Goal: Task Accomplishment & Management: Manage account settings

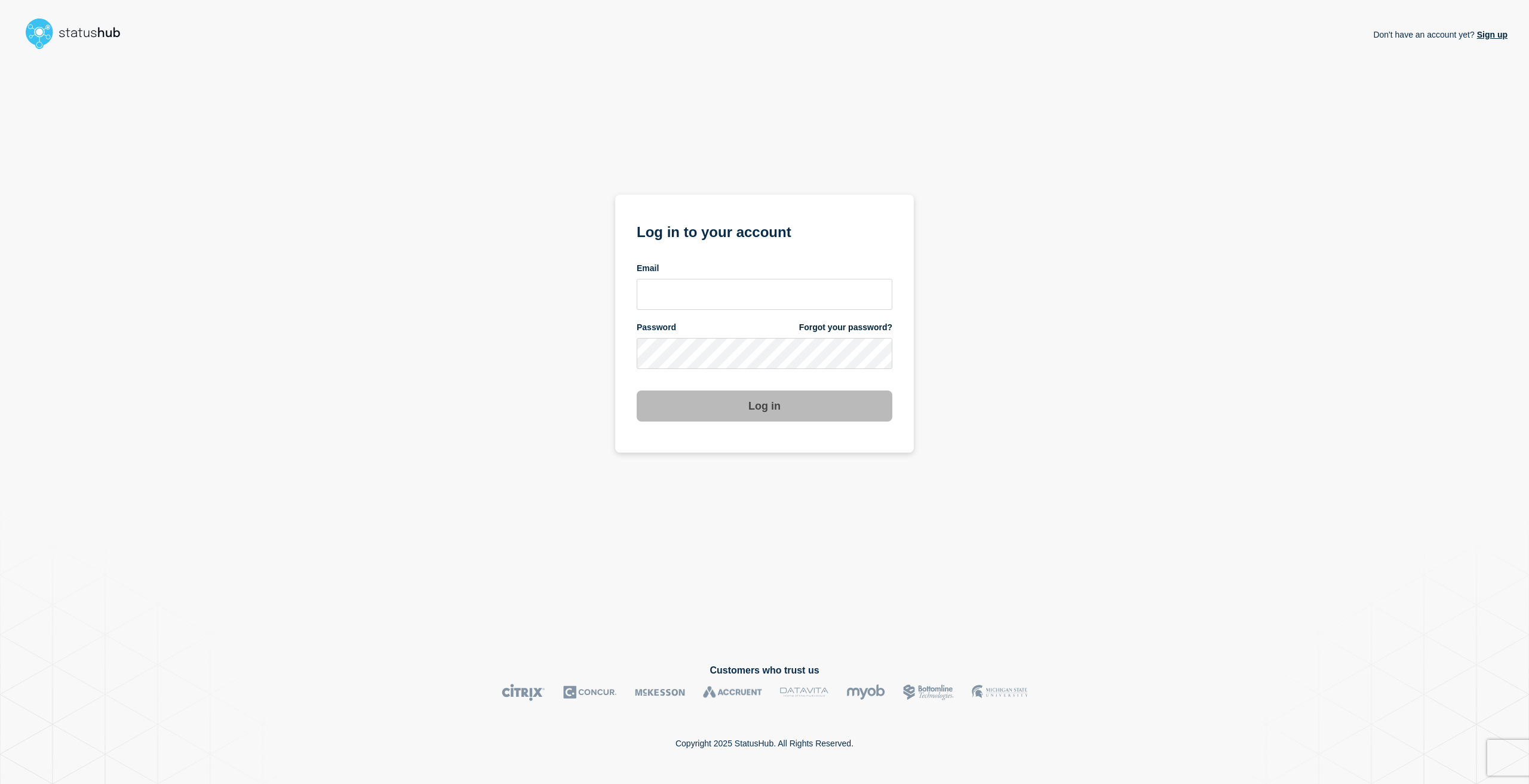
drag, startPoint x: 666, startPoint y: 320, endPoint x: 669, endPoint y: 314, distance: 6.7
click at [668, 320] on form "Log in to your account Email Password Forgot your password? Log in" at bounding box center [764, 320] width 255 height 202
click at [671, 307] on input "email input" at bounding box center [764, 295] width 255 height 31
click at [636, 391] on button "Log in" at bounding box center [764, 406] width 255 height 31
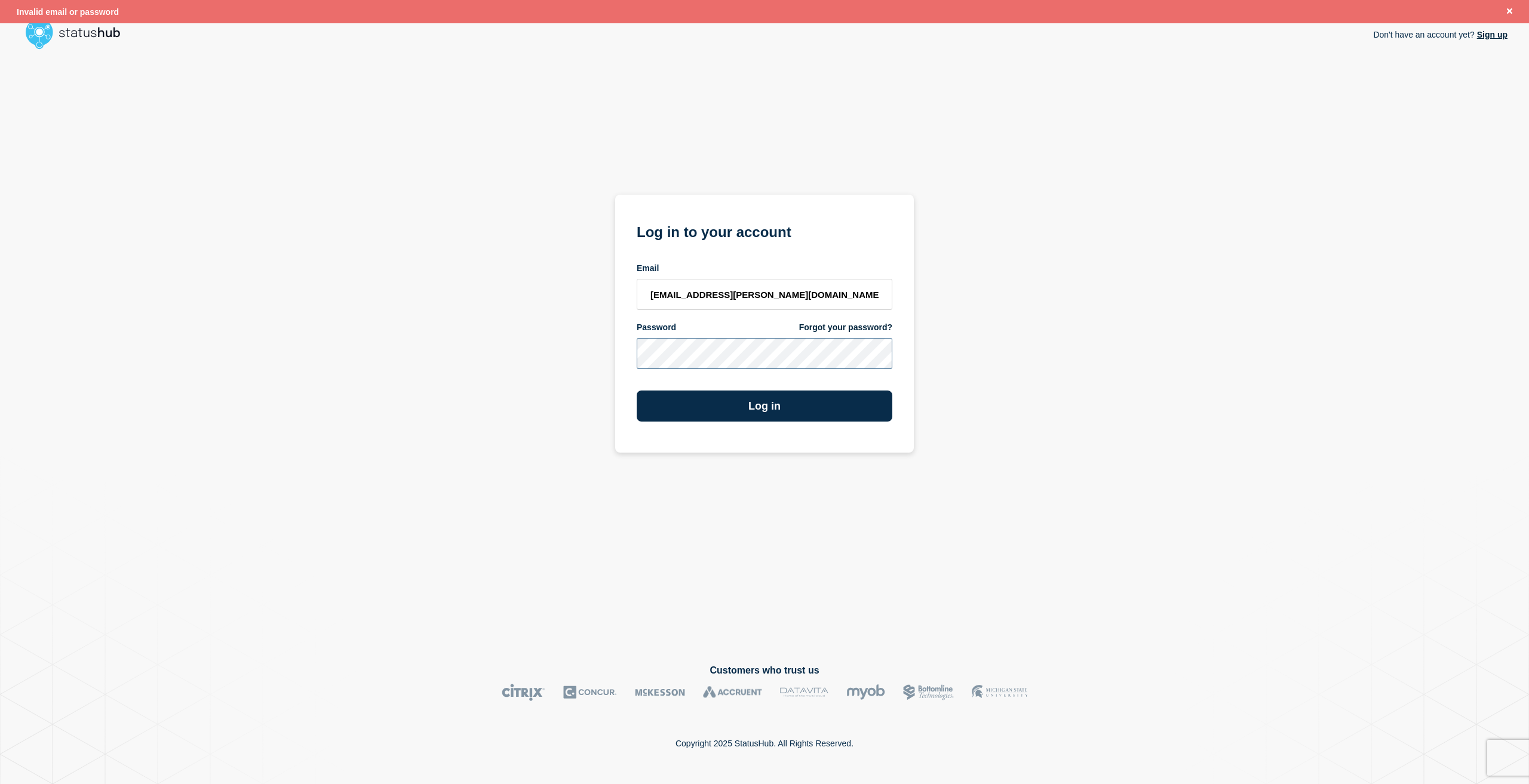
click at [636, 391] on button "Log in" at bounding box center [764, 406] width 255 height 31
click at [535, 371] on div "Don't have an account yet? Sign up Log in to your account Email [EMAIL_ADDRESS]…" at bounding box center [765, 350] width 1486 height 591
click at [636, 391] on button "Log in" at bounding box center [764, 406] width 255 height 31
drag, startPoint x: 808, startPoint y: 289, endPoint x: 518, endPoint y: 270, distance: 290.6
click at [518, 270] on div "Don't have an account yet? Sign up Log in to your account Email [EMAIL_ADDRESS]…" at bounding box center [765, 350] width 1486 height 591
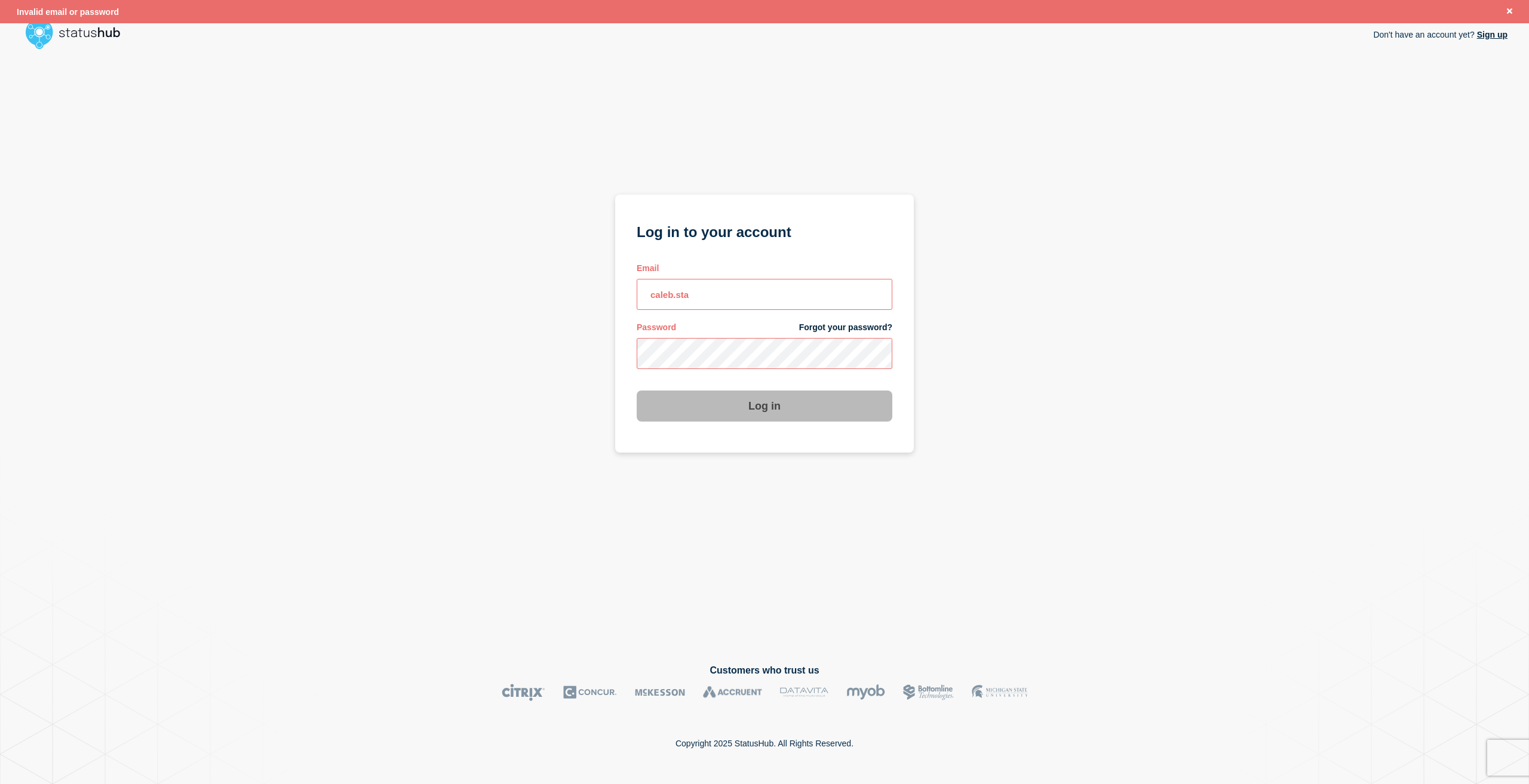
type input "[EMAIL_ADDRESS][PERSON_NAME][DOMAIN_NAME]"
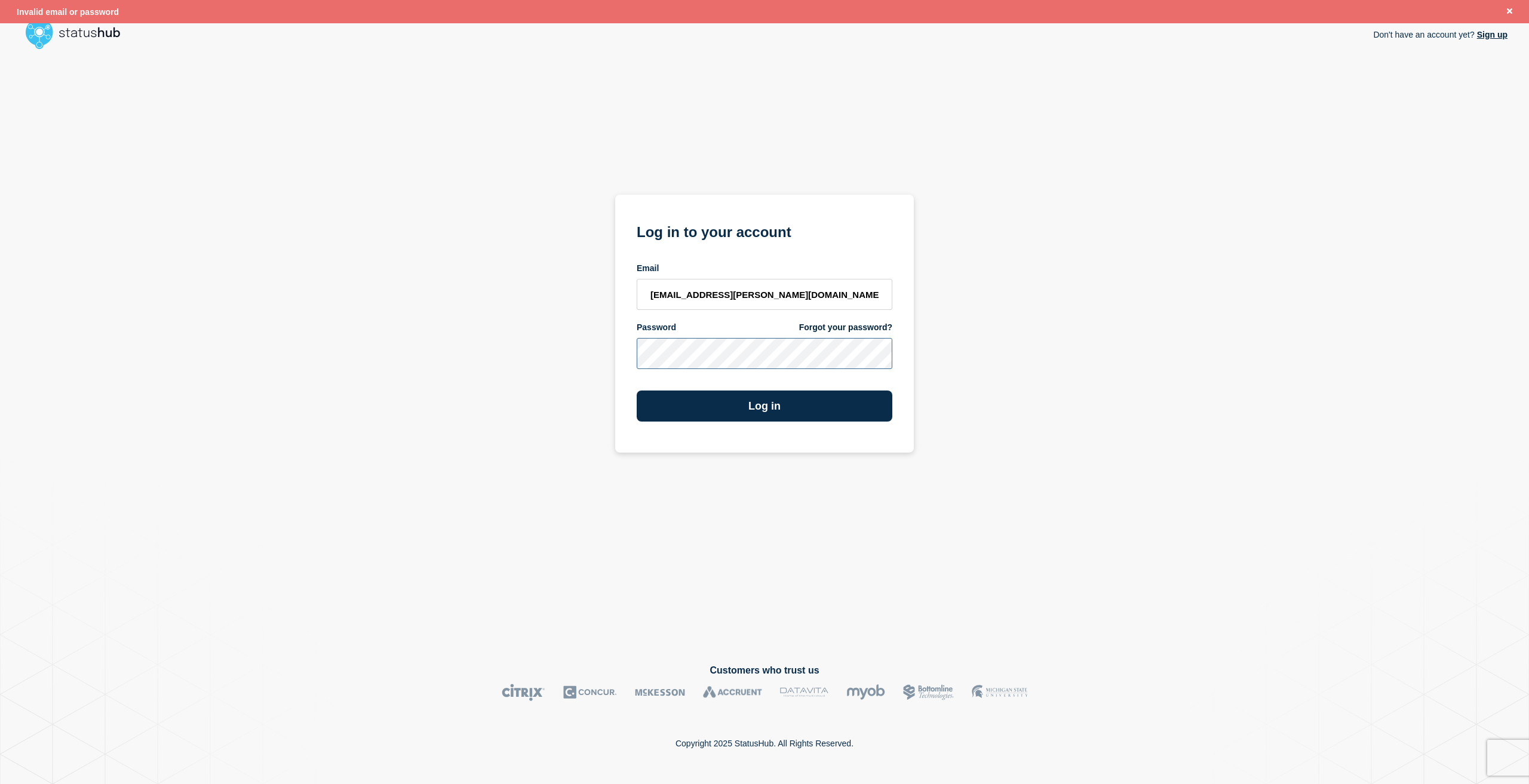
click at [636, 391] on button "Log in" at bounding box center [764, 406] width 255 height 31
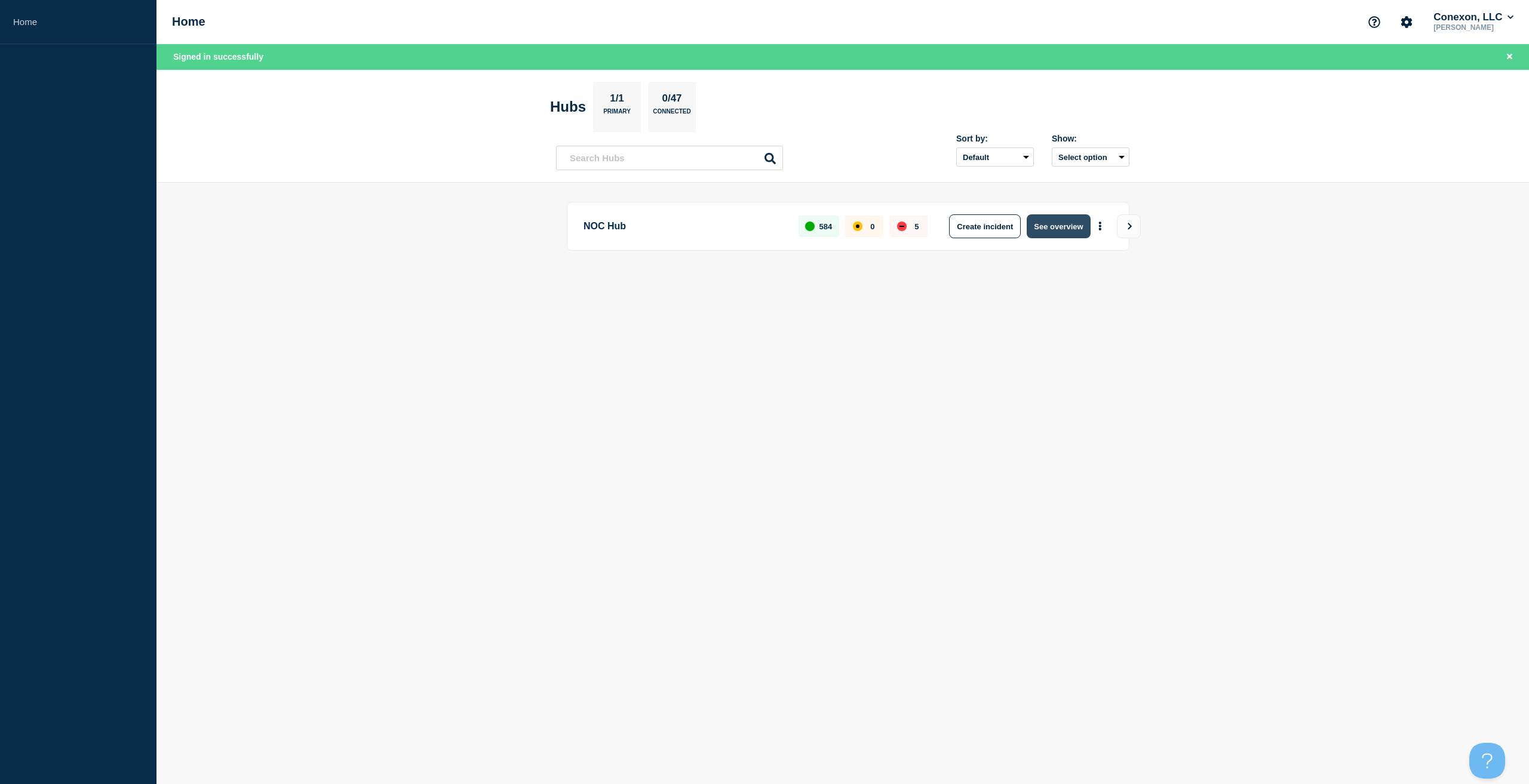
click at [1057, 235] on button "See overview" at bounding box center [1058, 225] width 63 height 24
